Goal: Task Accomplishment & Management: Use online tool/utility

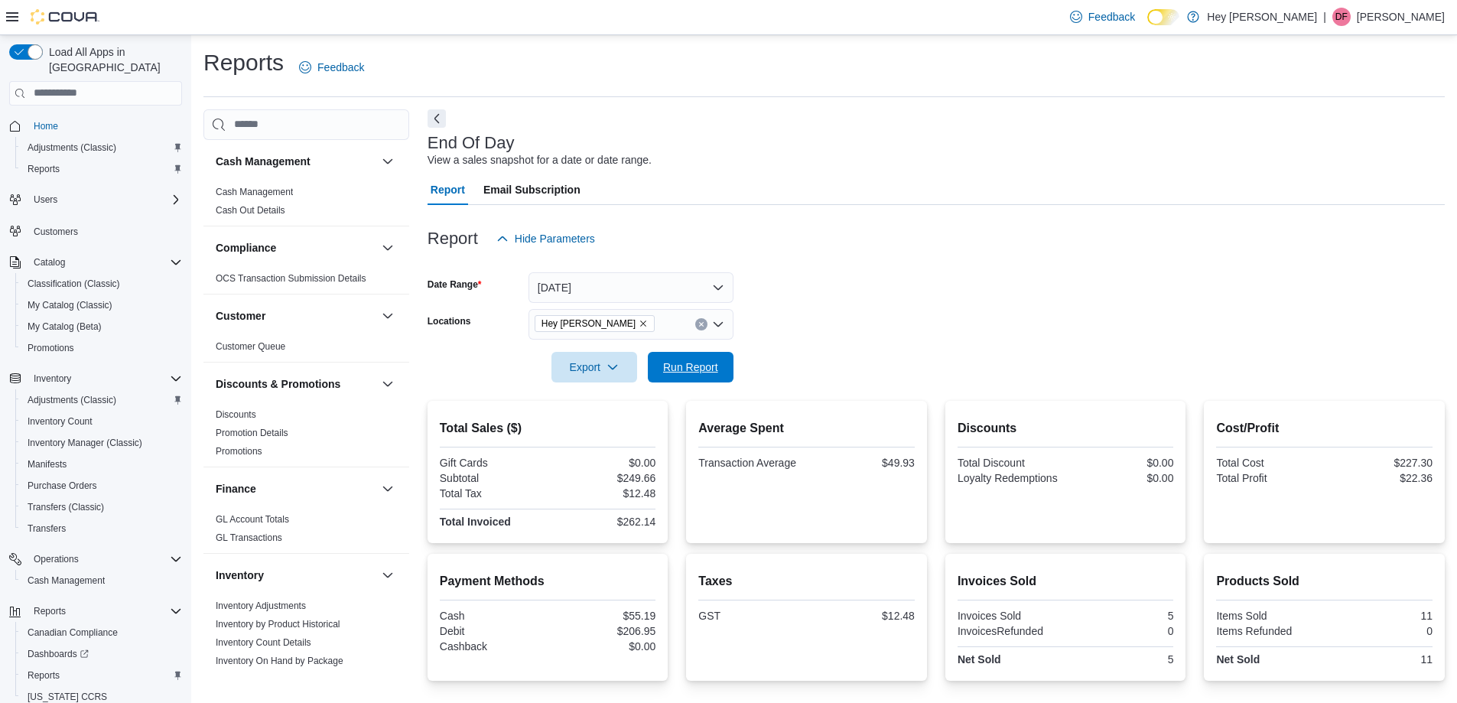
click at [680, 356] on span "Run Report" at bounding box center [690, 367] width 67 height 31
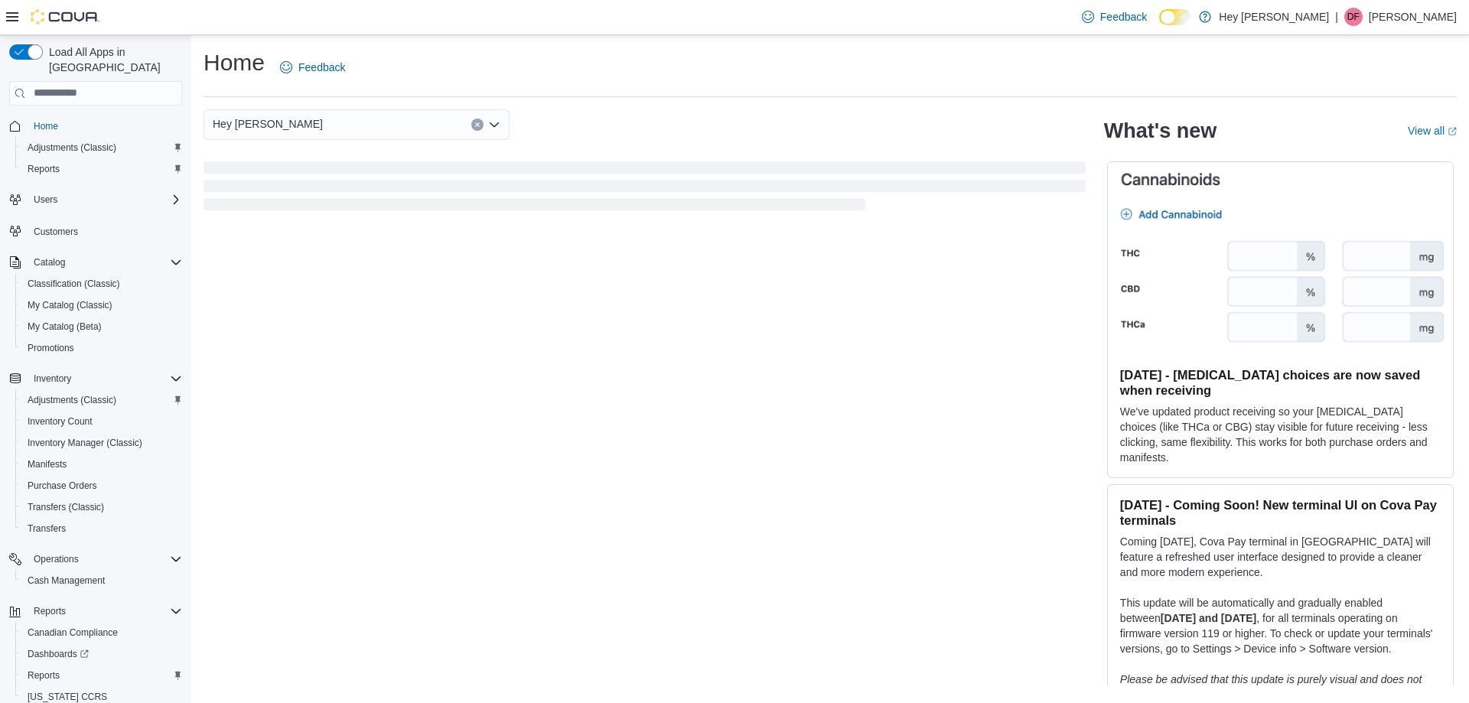
click at [479, 127] on icon "Clear input" at bounding box center [477, 125] width 6 height 6
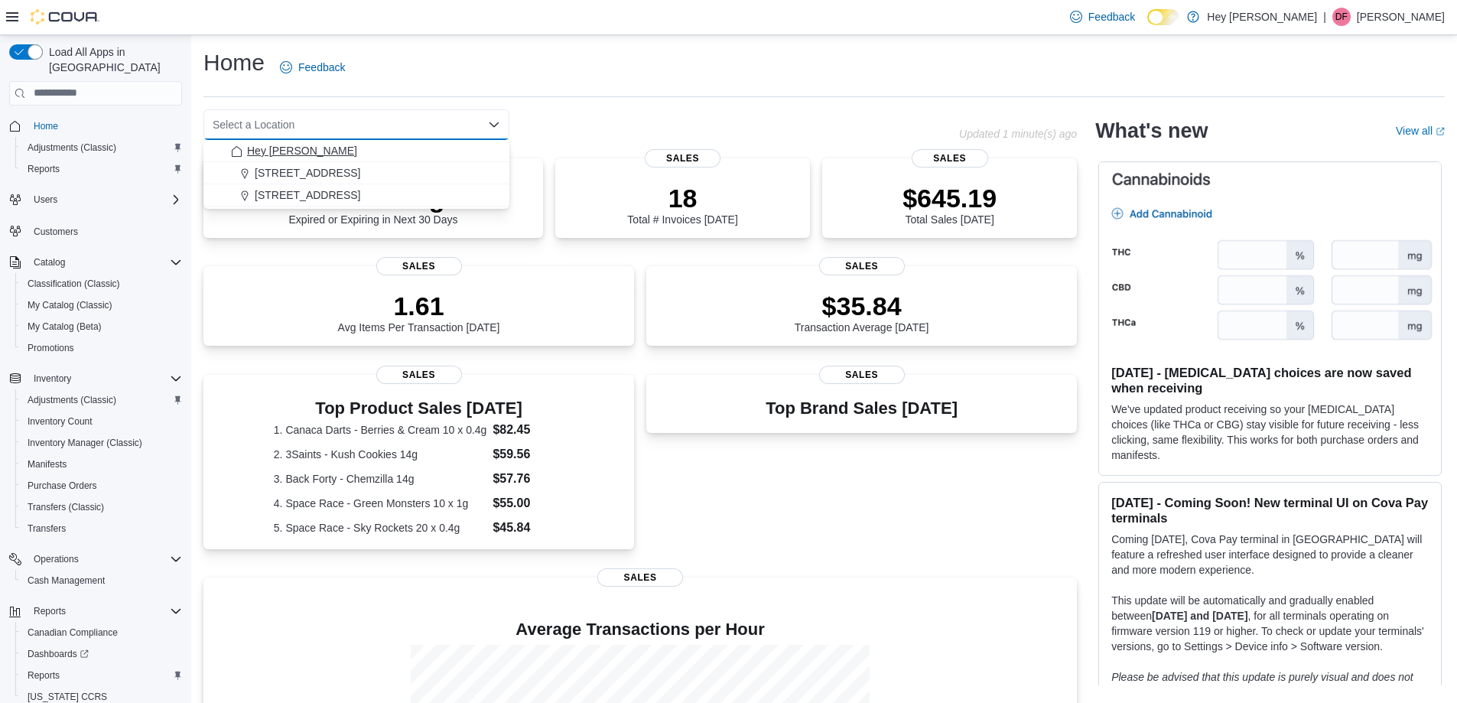
click at [336, 146] on span "Hey [PERSON_NAME]" at bounding box center [302, 150] width 110 height 15
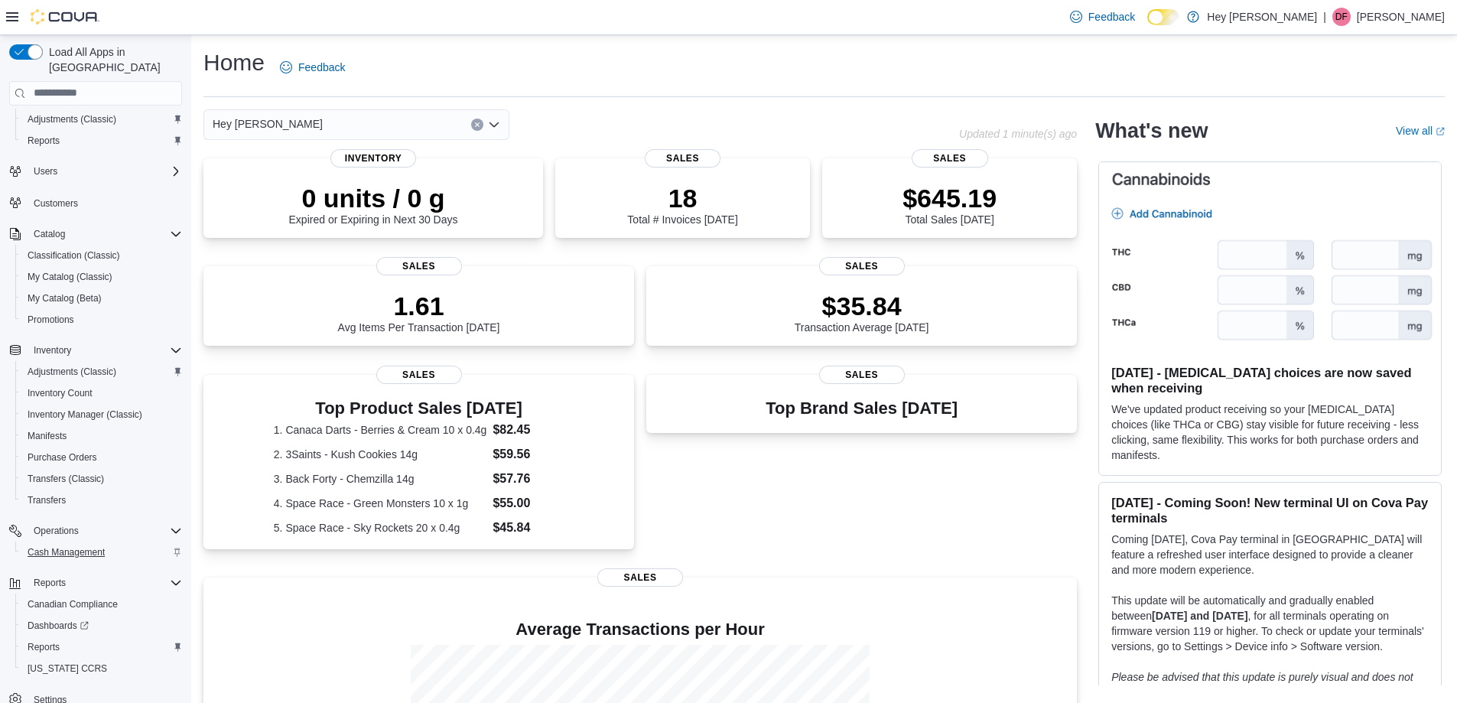
scroll to position [44, 0]
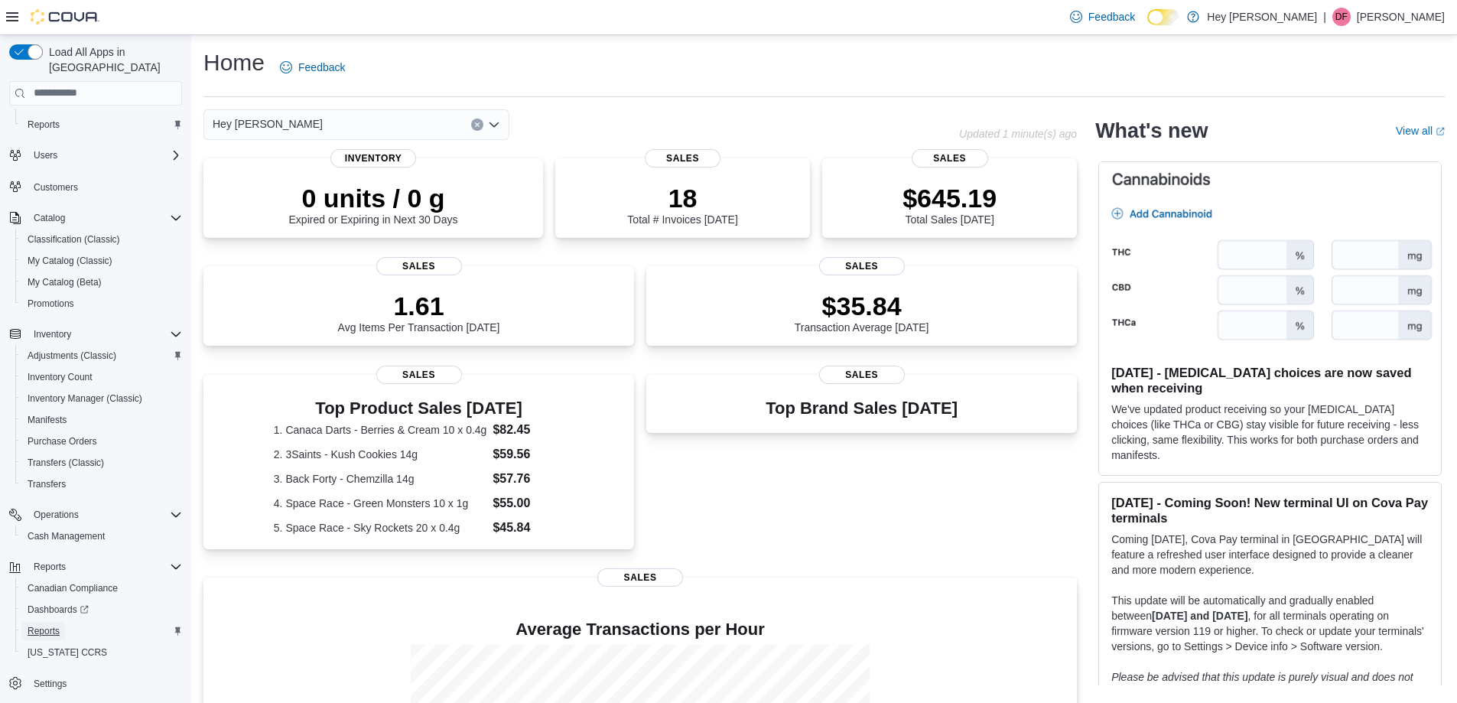
click at [46, 625] on span "Reports" at bounding box center [44, 631] width 32 height 12
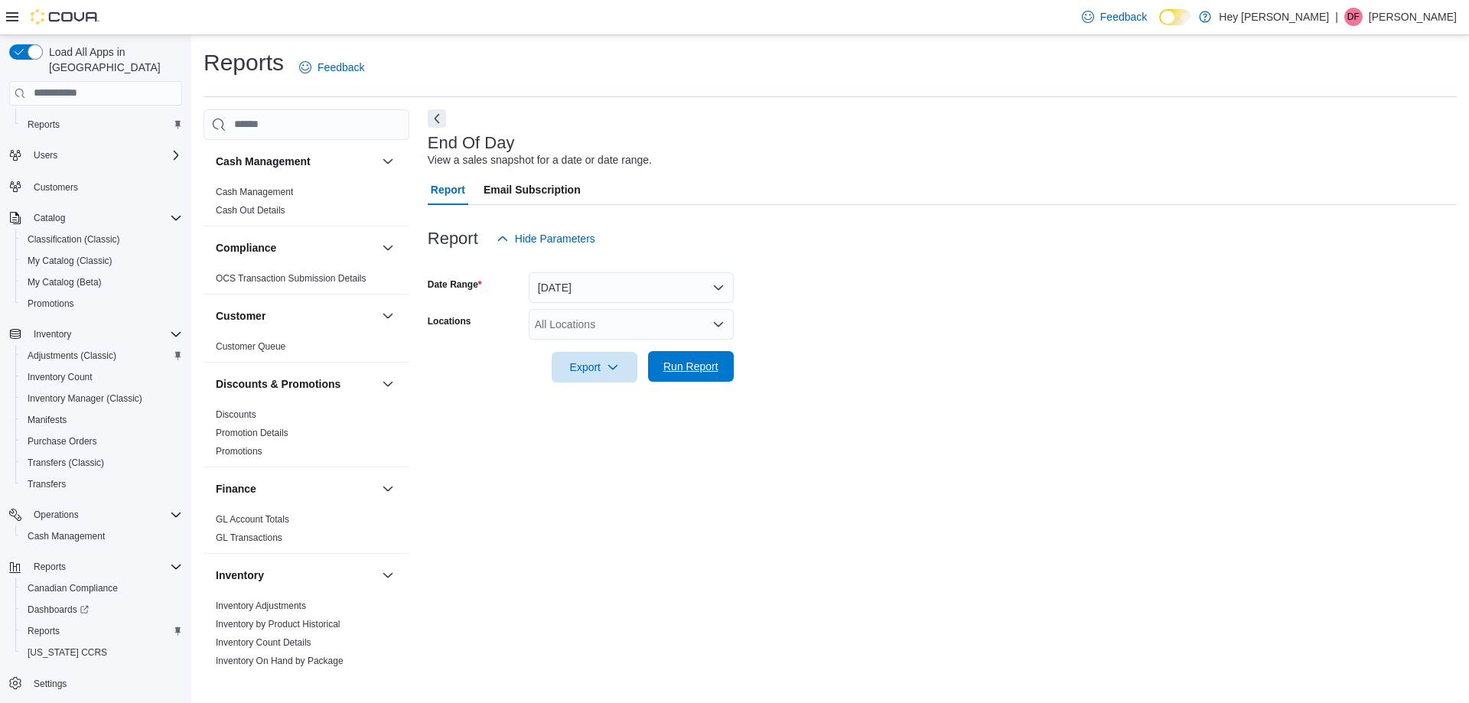
click at [689, 367] on span "Run Report" at bounding box center [690, 366] width 55 height 15
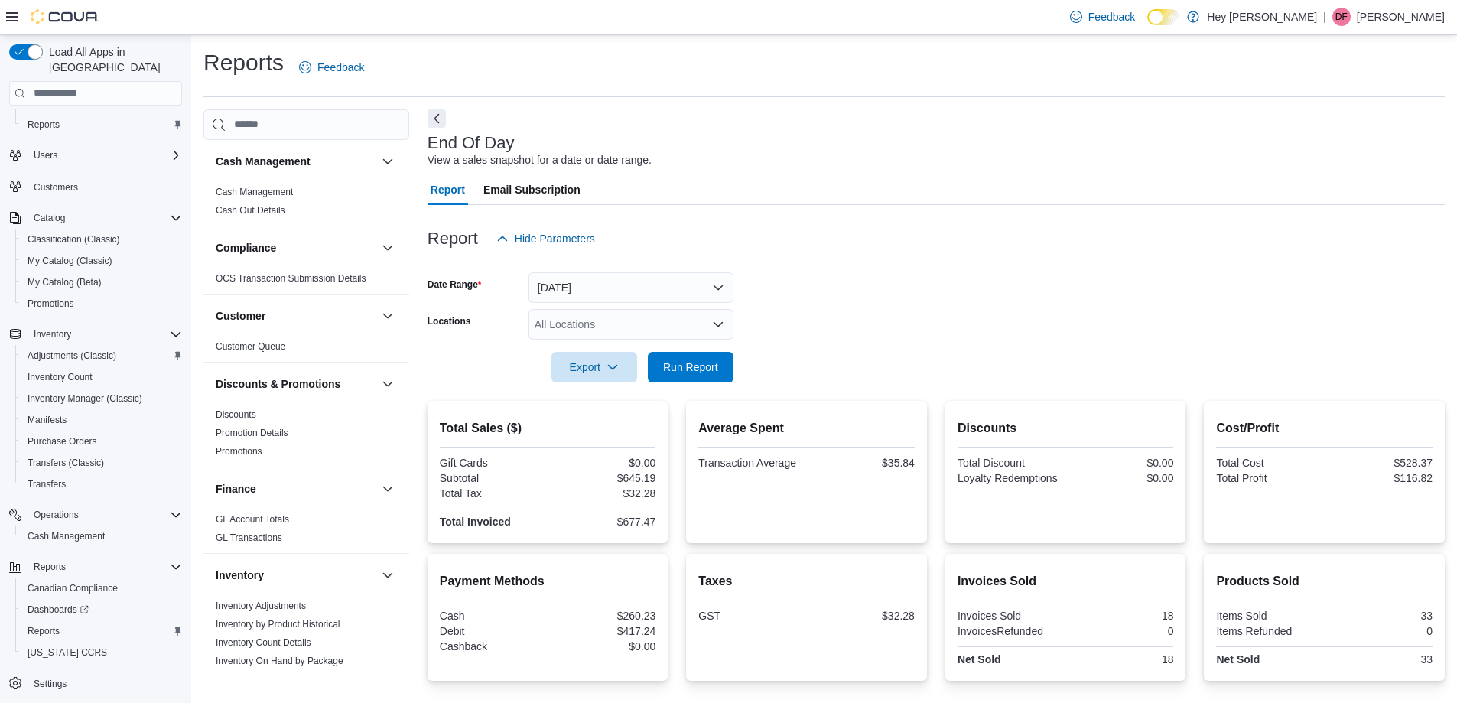
click at [959, 230] on div "Report Hide Parameters" at bounding box center [937, 238] width 1018 height 31
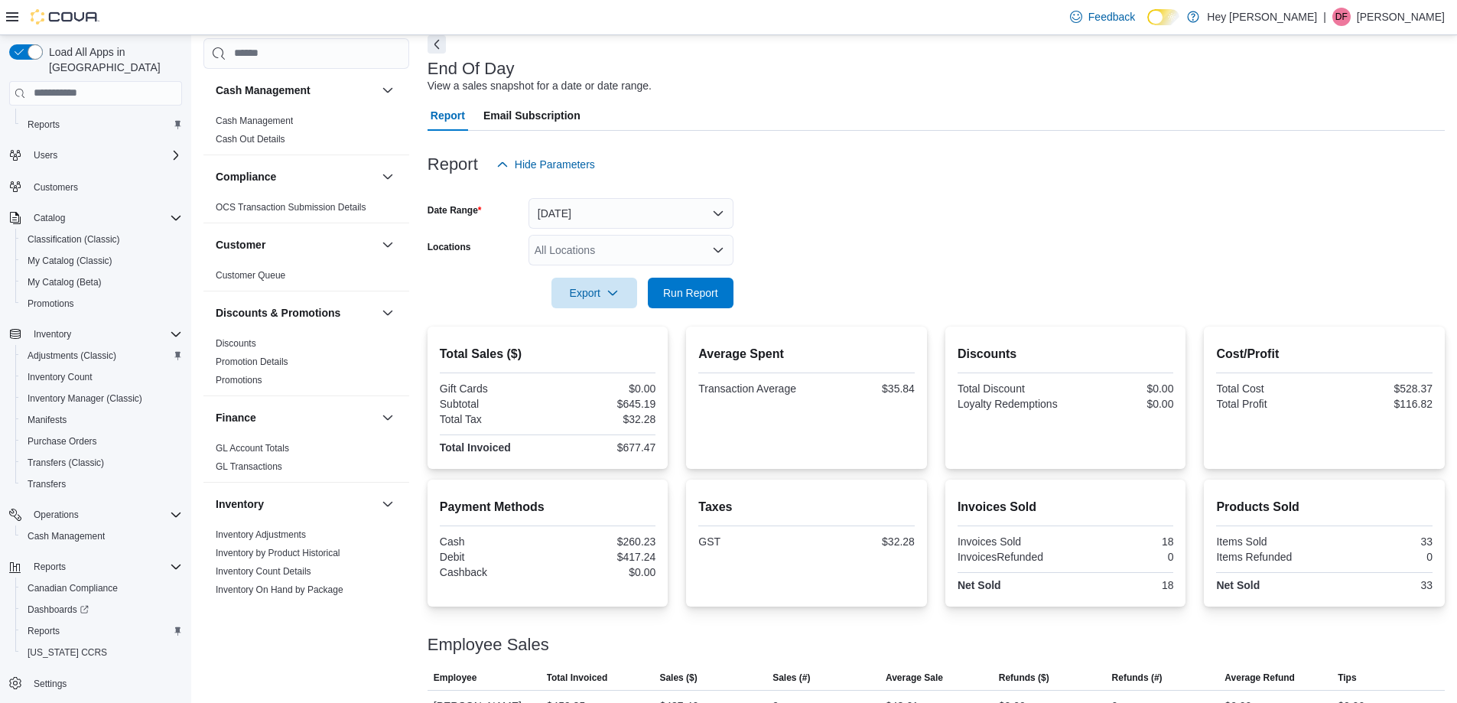
scroll to position [137, 0]
